Goal: Find specific page/section: Find specific page/section

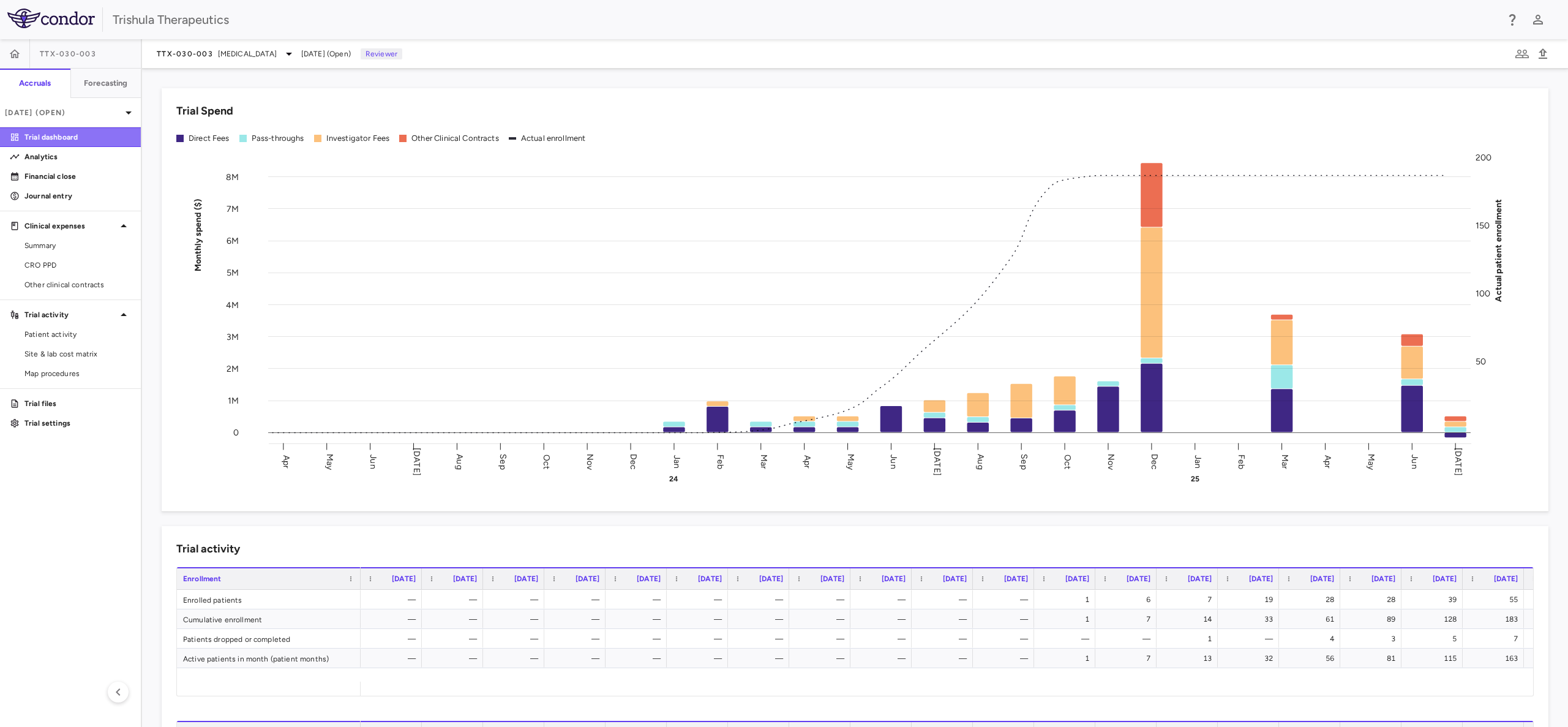
click at [52, 136] on p "Trial dashboard" at bounding box center [78, 137] width 107 height 11
click at [46, 258] on link "CRO PPD" at bounding box center [70, 265] width 141 height 19
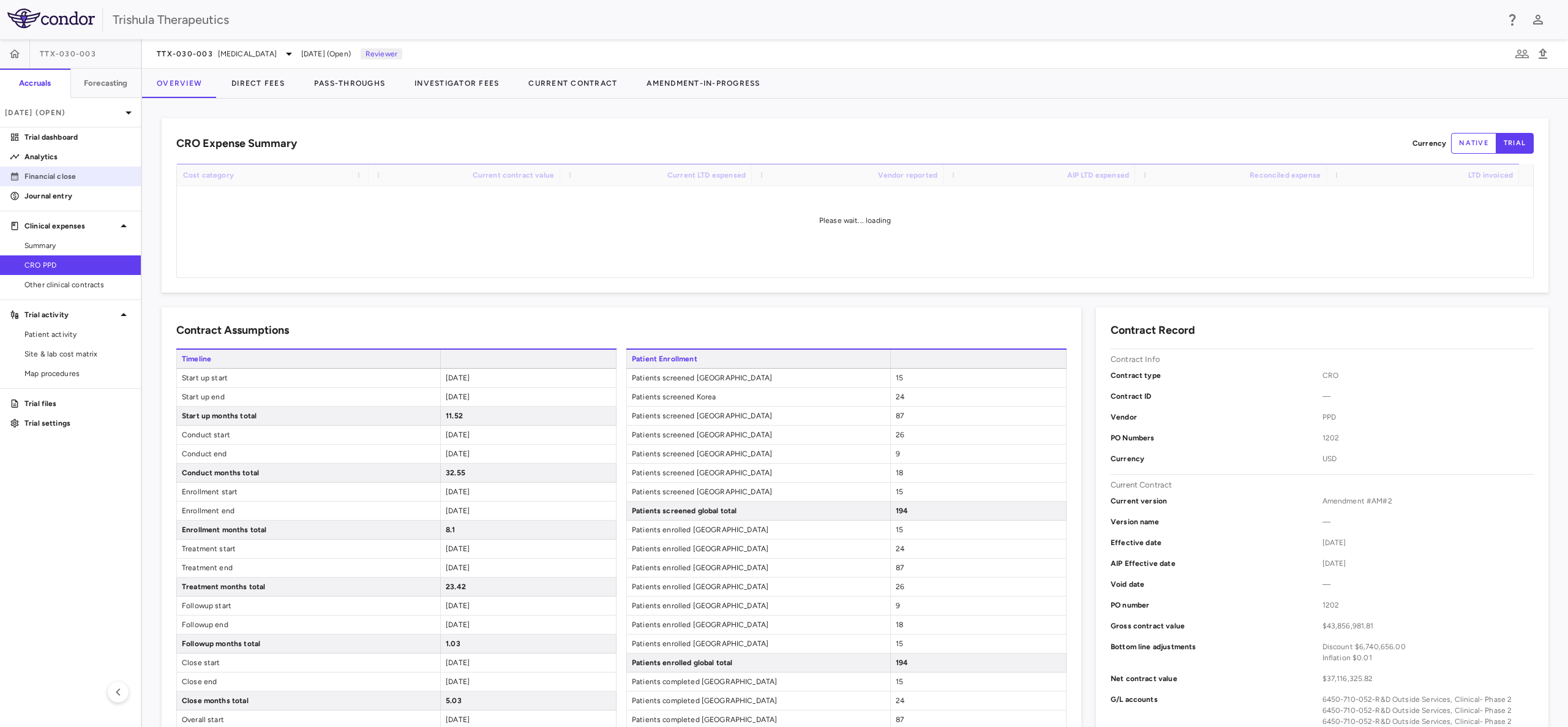
click at [52, 178] on p "Financial close" at bounding box center [78, 176] width 107 height 11
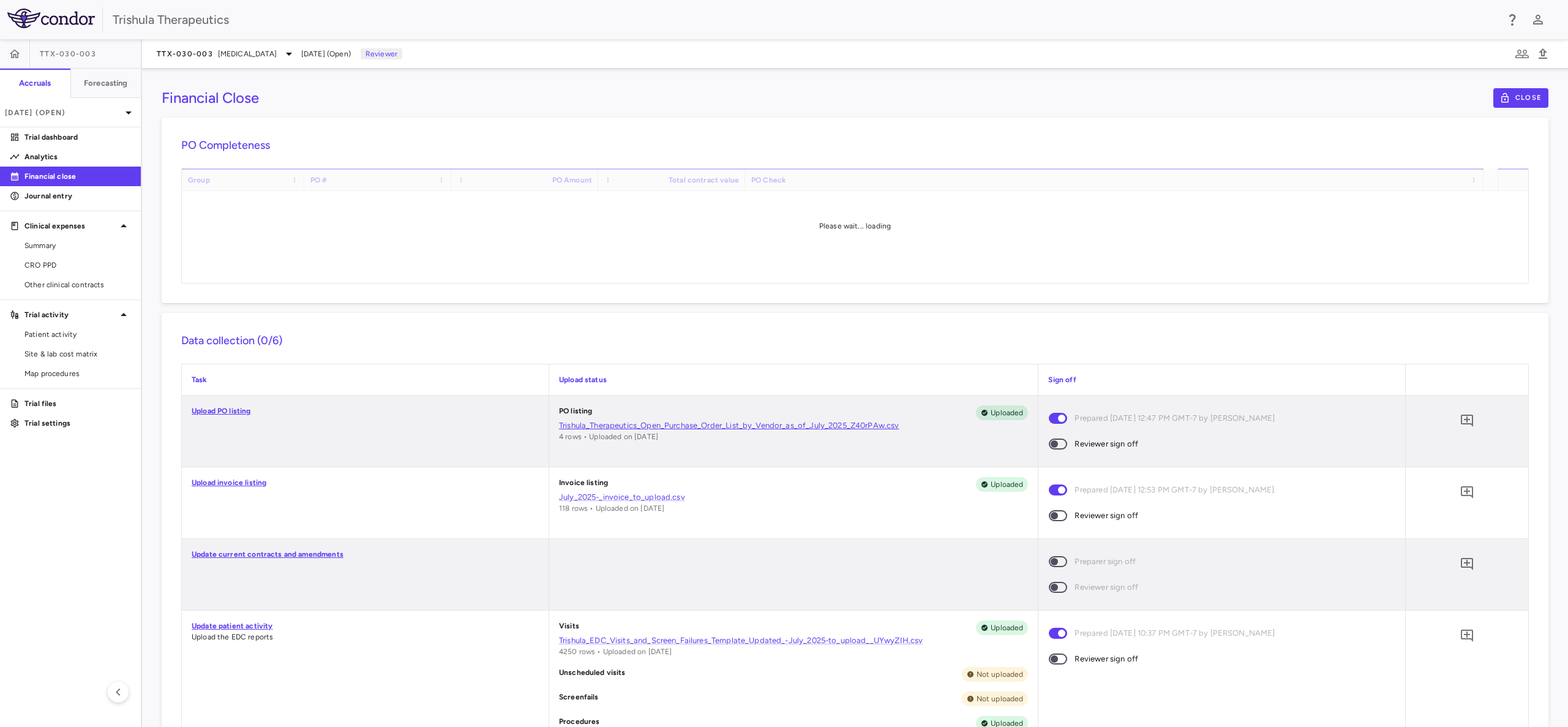
click at [763, 423] on link "Trishula_Therapeutics_Open_Purchase_Order_List_by_Vendor_as_of_July_2025_Z40rPA…" at bounding box center [793, 426] width 470 height 11
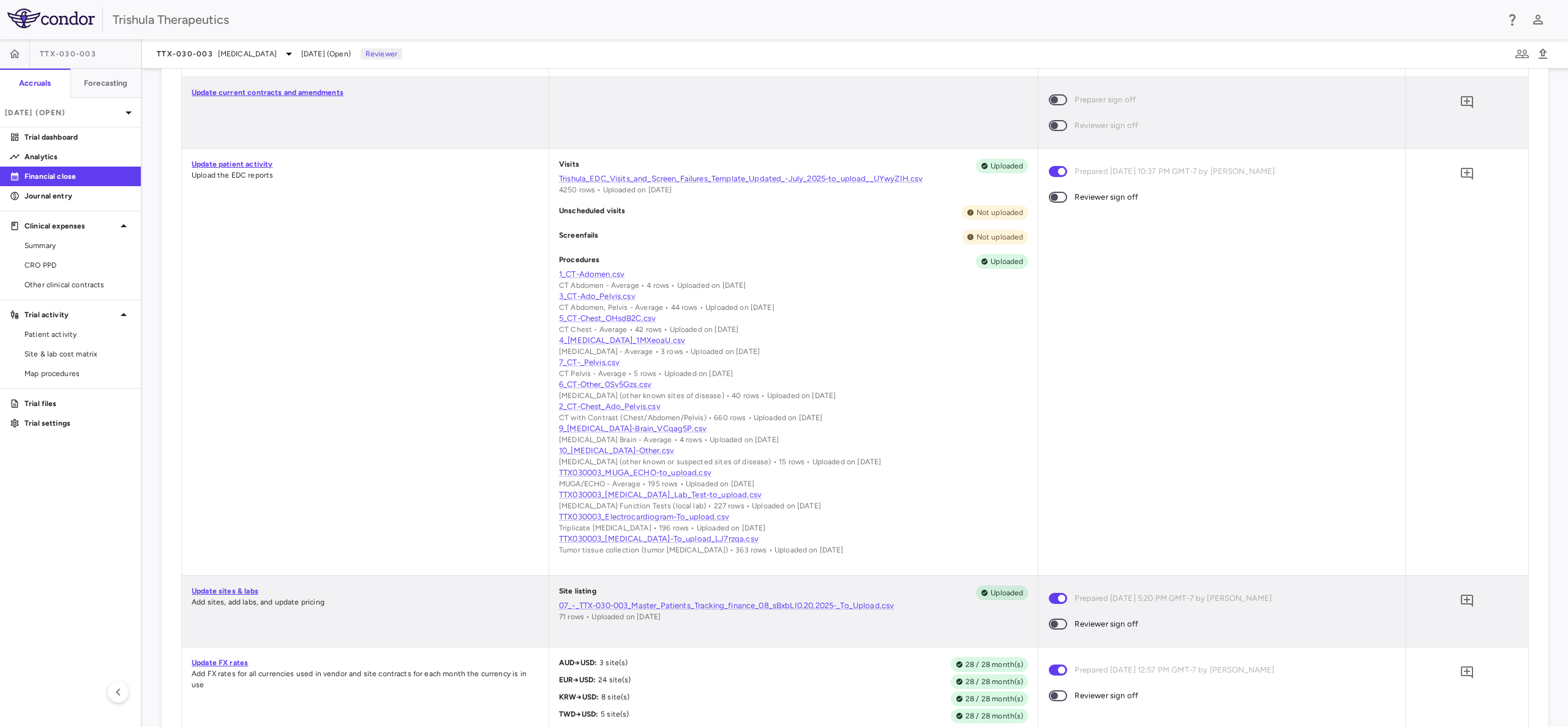
scroll to position [551, 0]
